Goal: Communication & Community: Share content

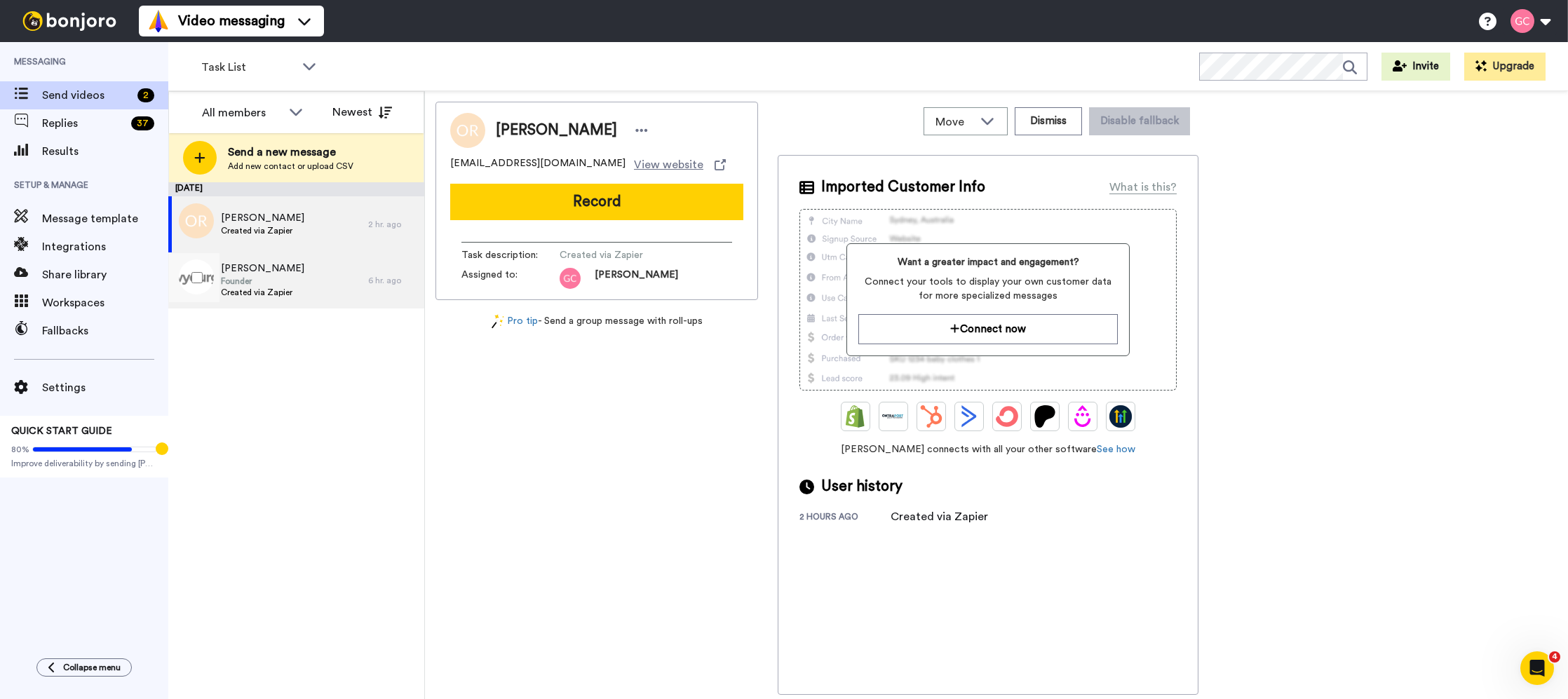
click at [257, 285] on span "Founder" at bounding box center [262, 280] width 83 height 11
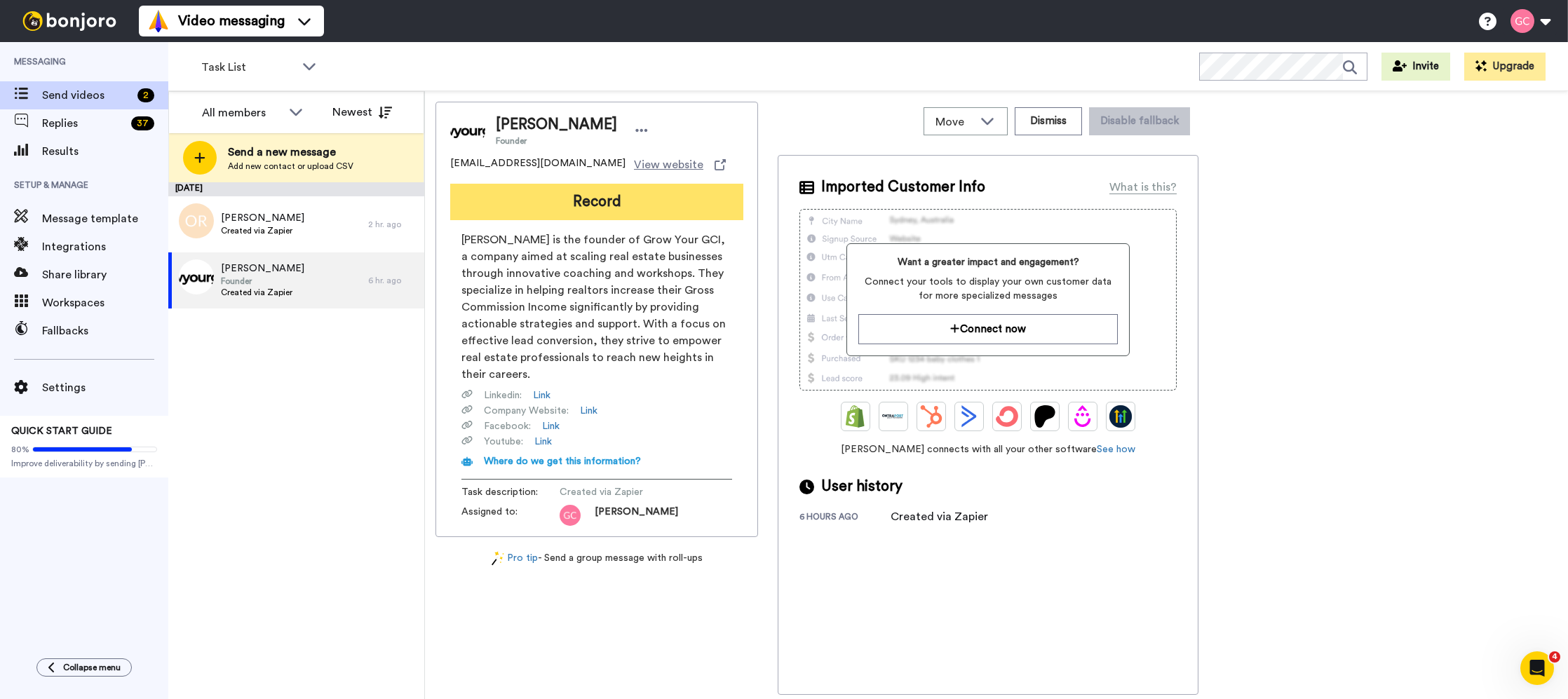
click at [660, 196] on button "Record" at bounding box center [597, 202] width 293 height 36
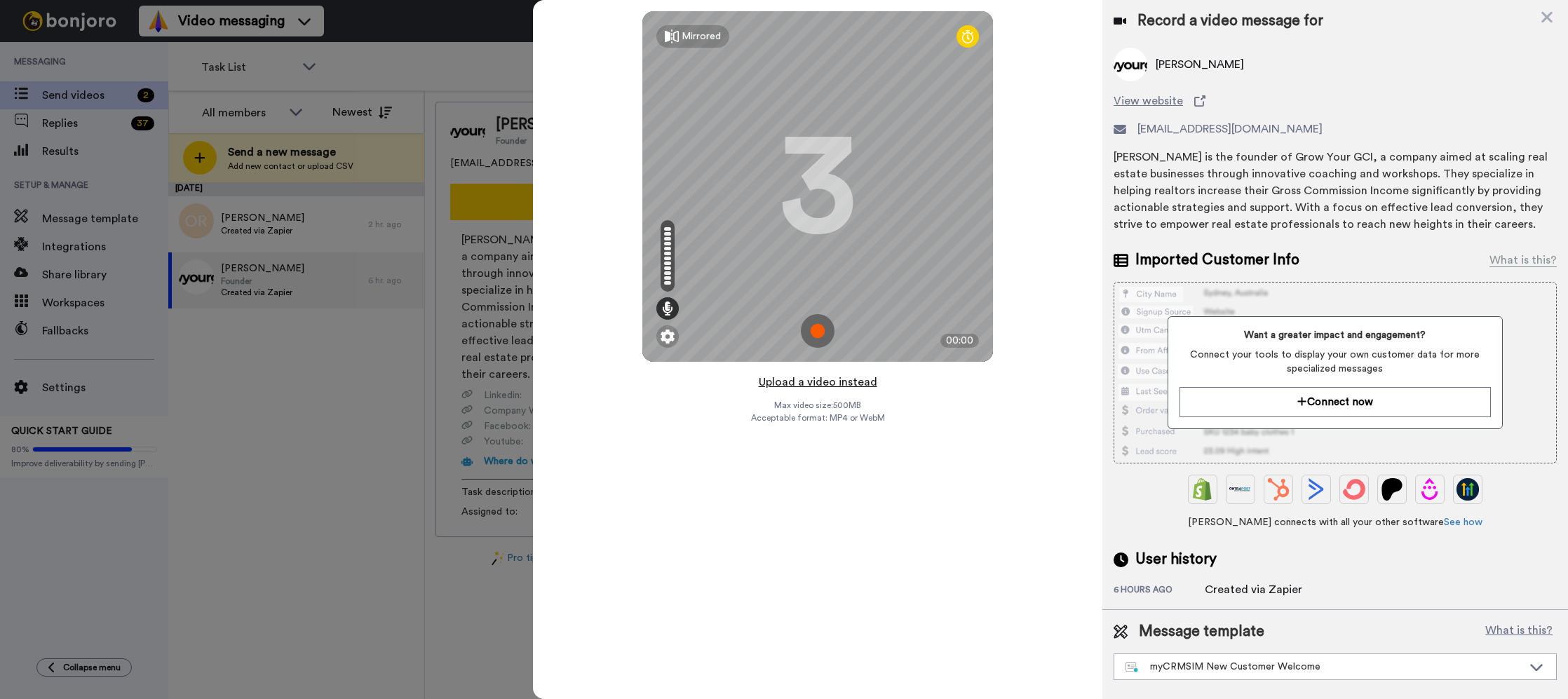
click at [843, 383] on button "Upload a video instead" at bounding box center [818, 382] width 127 height 18
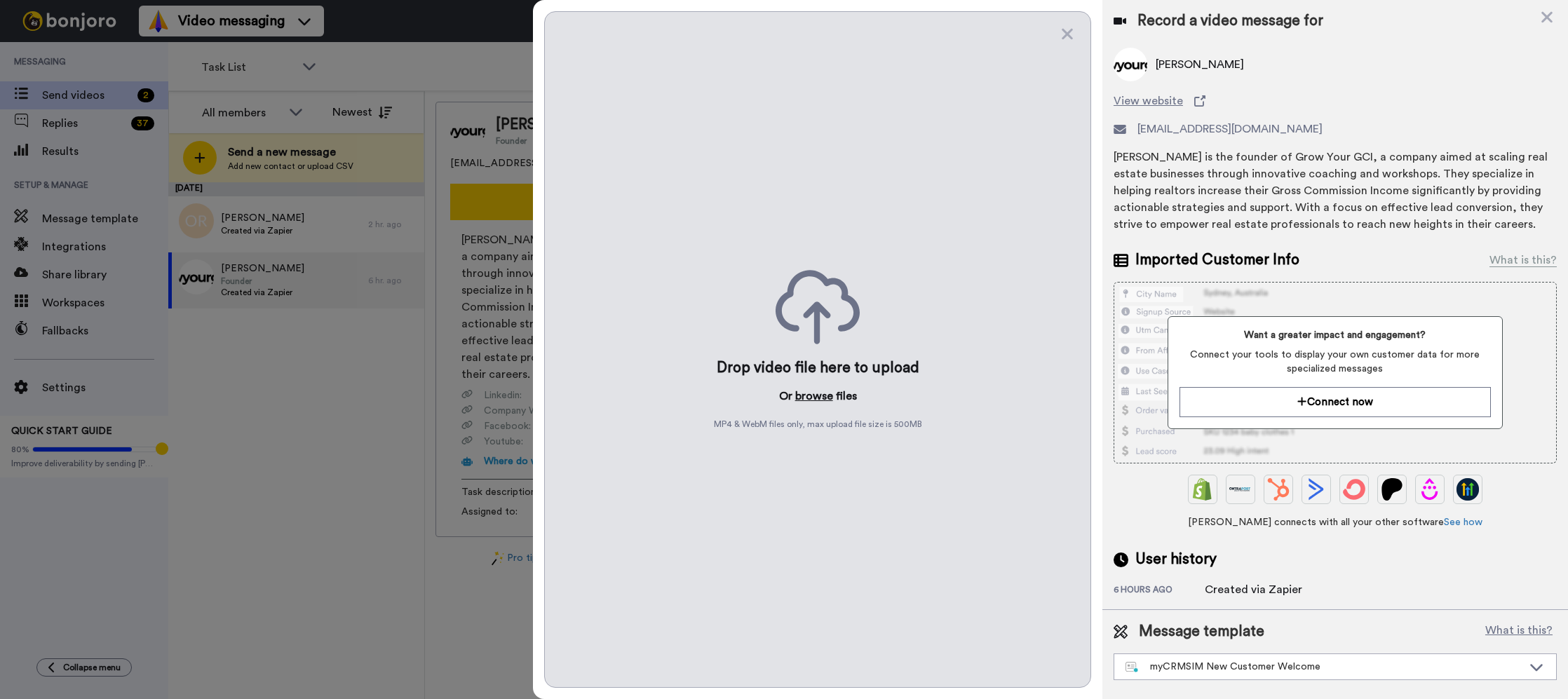
click at [829, 393] on button "browse" at bounding box center [814, 396] width 38 height 17
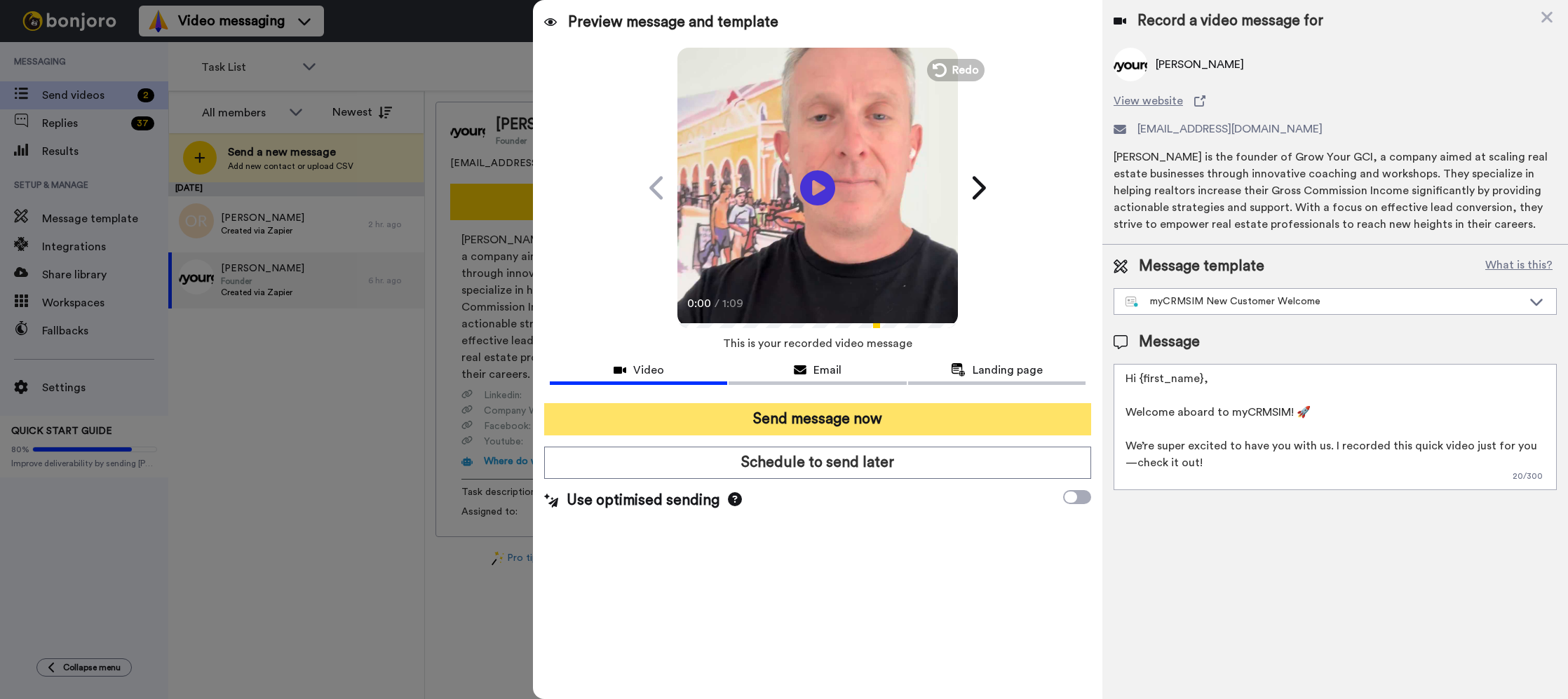
click at [931, 419] on button "Send message now" at bounding box center [818, 419] width 547 height 32
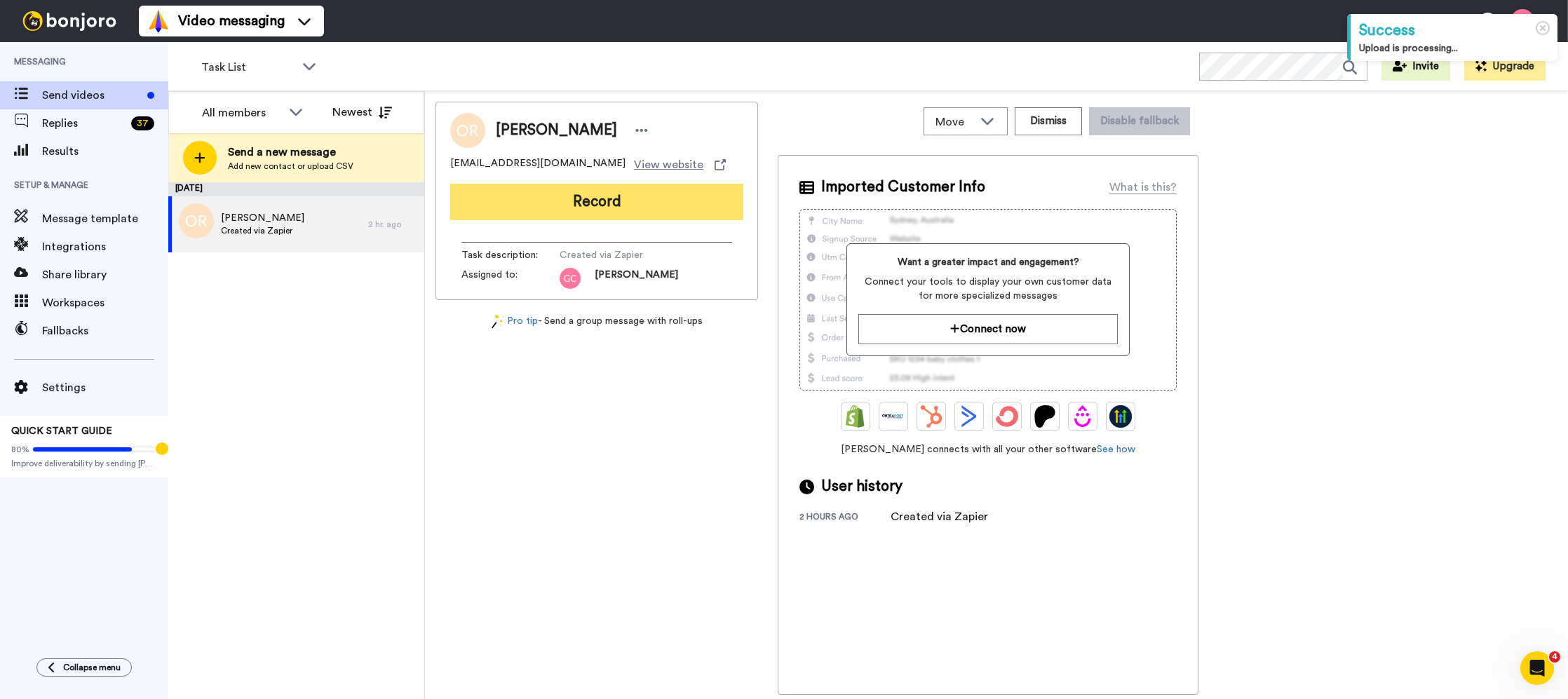
click at [631, 206] on button "Record" at bounding box center [597, 202] width 293 height 36
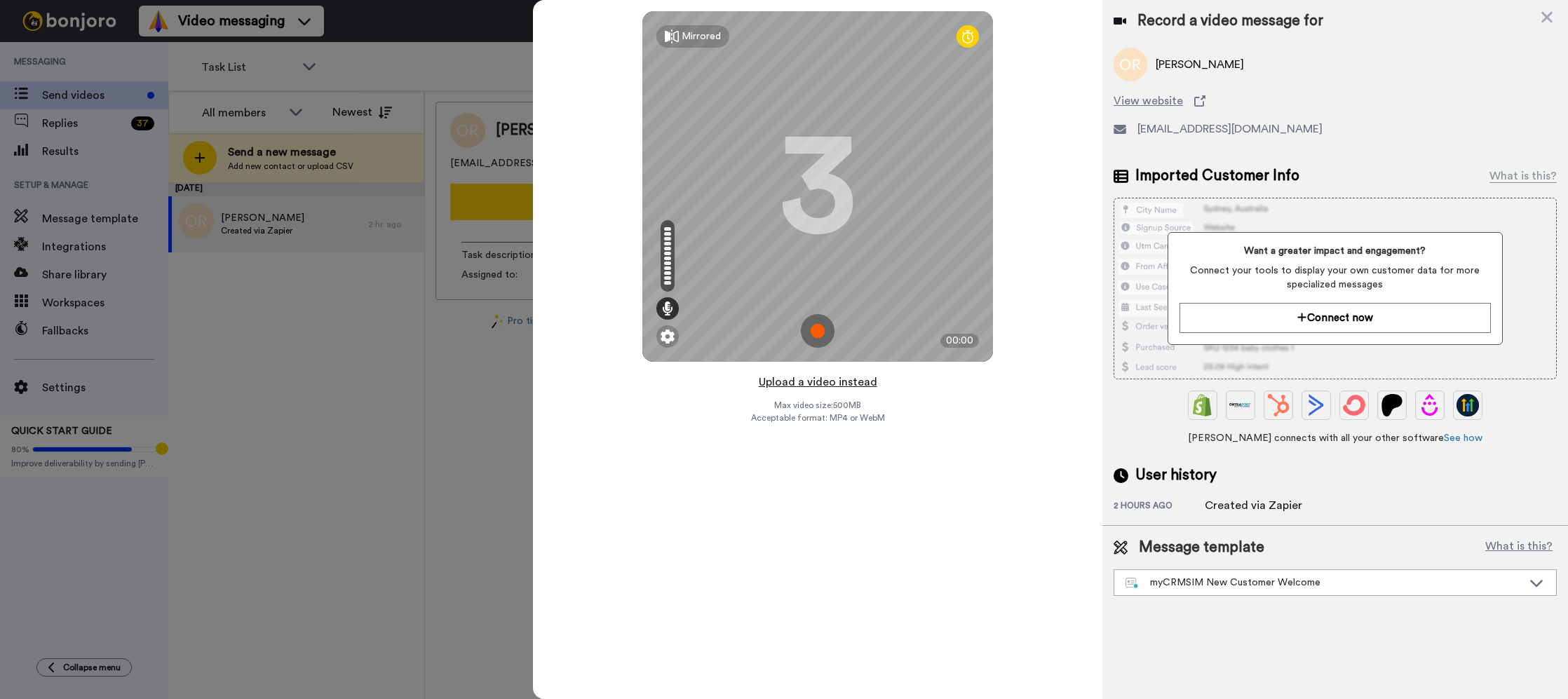
click at [807, 388] on button "Upload a video instead" at bounding box center [818, 382] width 127 height 18
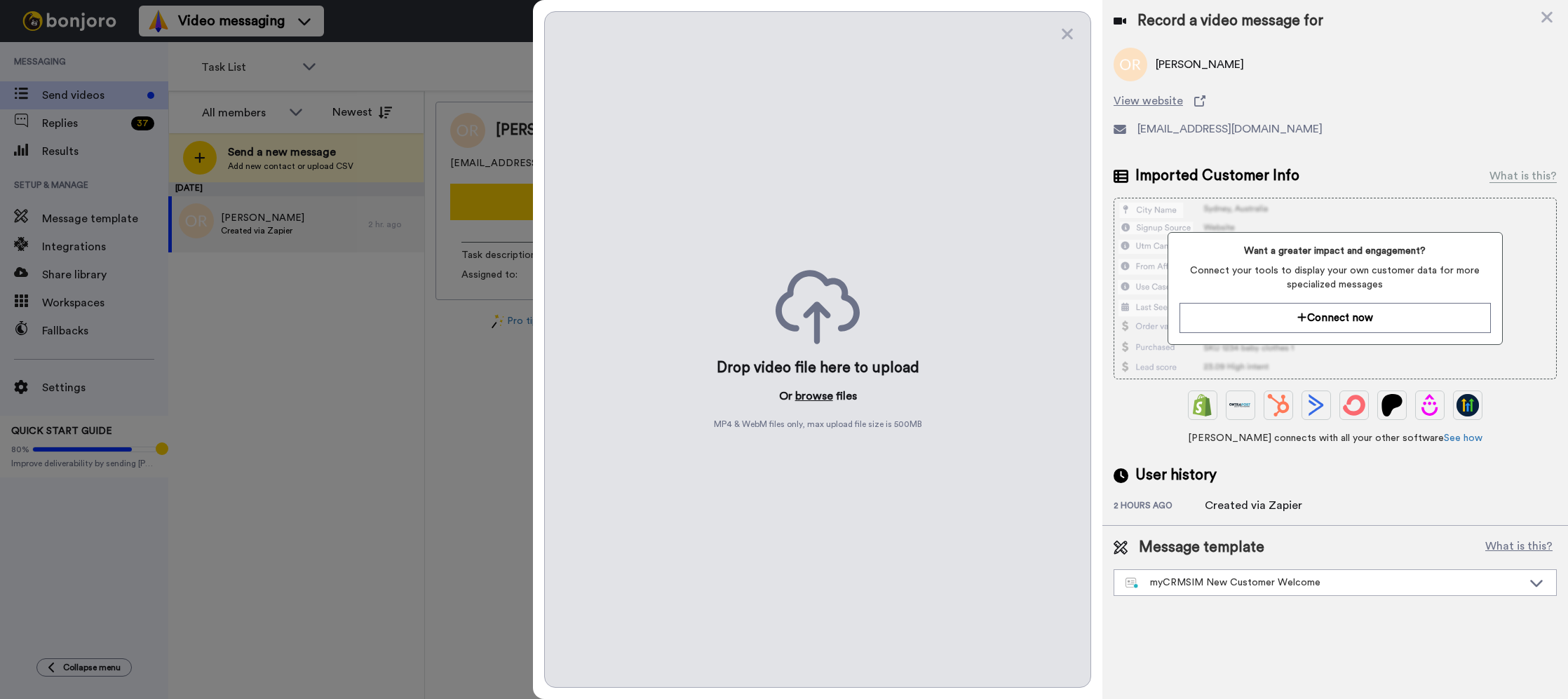
click at [806, 400] on button "browse" at bounding box center [814, 396] width 38 height 17
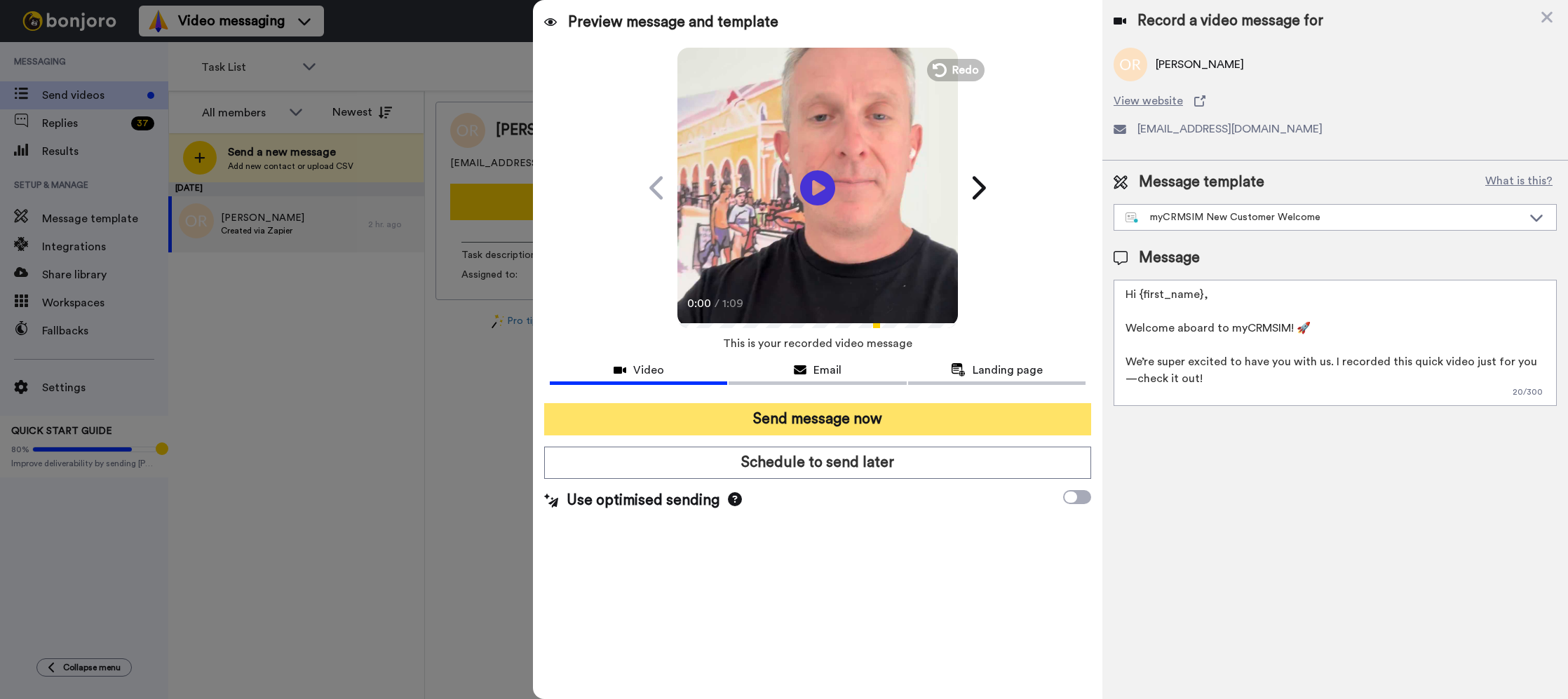
click at [933, 419] on button "Send message now" at bounding box center [818, 419] width 547 height 32
